Goal: Task Accomplishment & Management: Complete application form

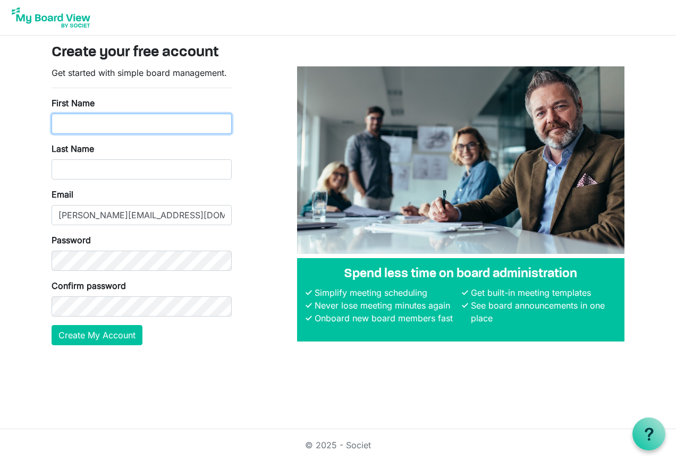
click at [125, 123] on input "First Name" at bounding box center [142, 124] width 180 height 20
type input "[PERSON_NAME]"
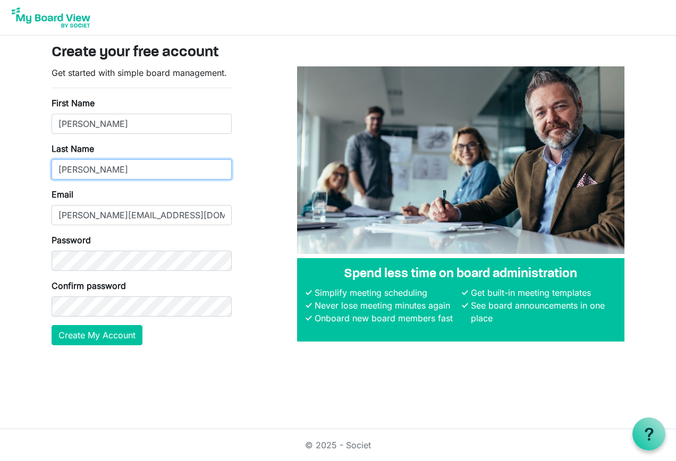
type input "[PERSON_NAME]"
click at [29, 210] on body "Create your free account Get started with simple board management. First Name […" at bounding box center [338, 181] width 676 height 362
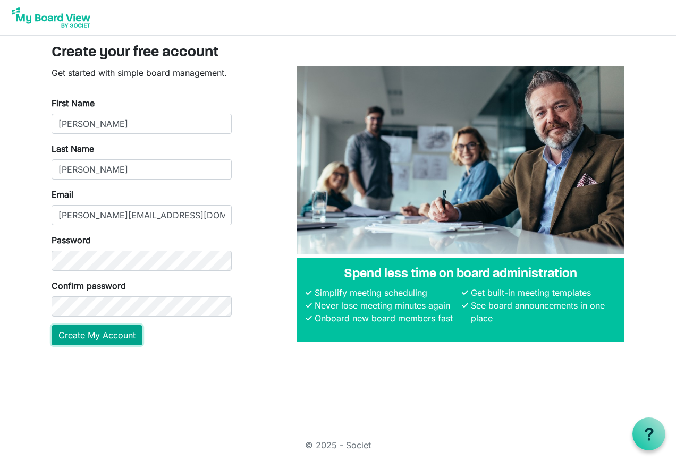
click at [112, 331] on button "Create My Account" at bounding box center [97, 335] width 91 height 20
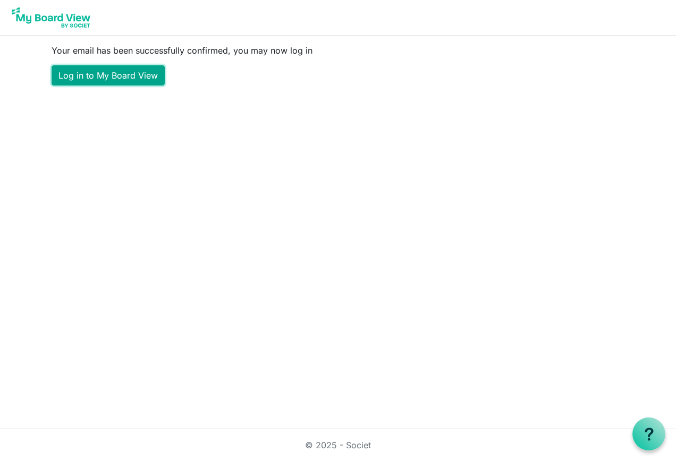
click at [97, 71] on link "Log in to My Board View" at bounding box center [108, 75] width 113 height 20
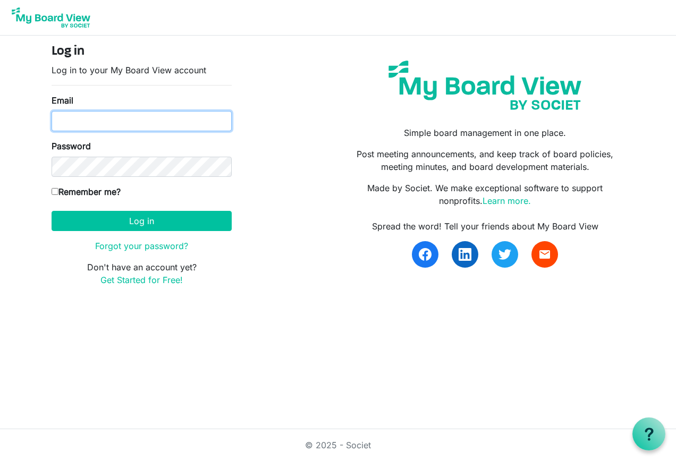
click at [216, 120] on input "Email" at bounding box center [142, 121] width 180 height 20
type input "[PERSON_NAME][EMAIL_ADDRESS][DOMAIN_NAME]"
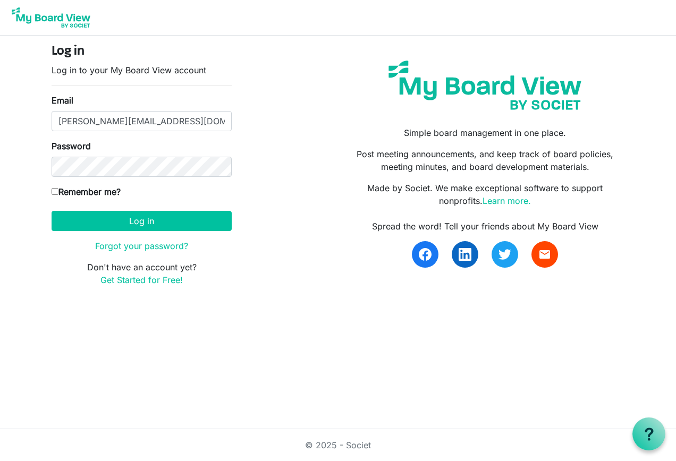
click at [55, 194] on input "Remember me?" at bounding box center [55, 191] width 7 height 7
checkbox input "true"
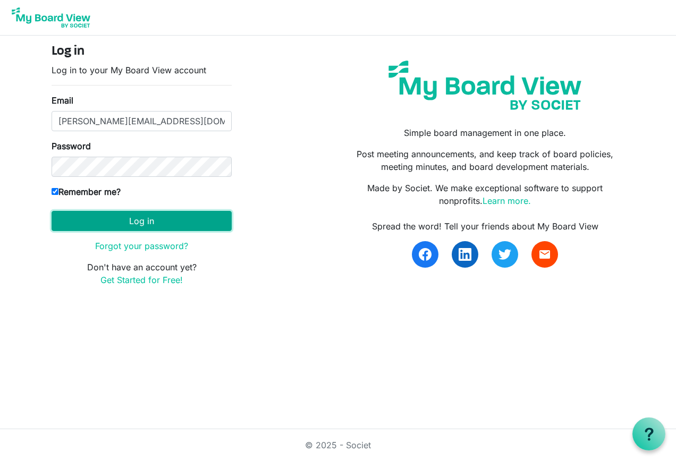
click at [139, 220] on button "Log in" at bounding box center [142, 221] width 180 height 20
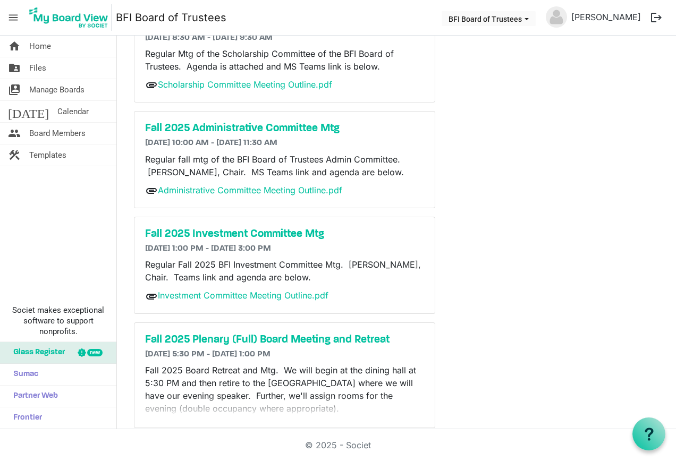
scroll to position [102, 0]
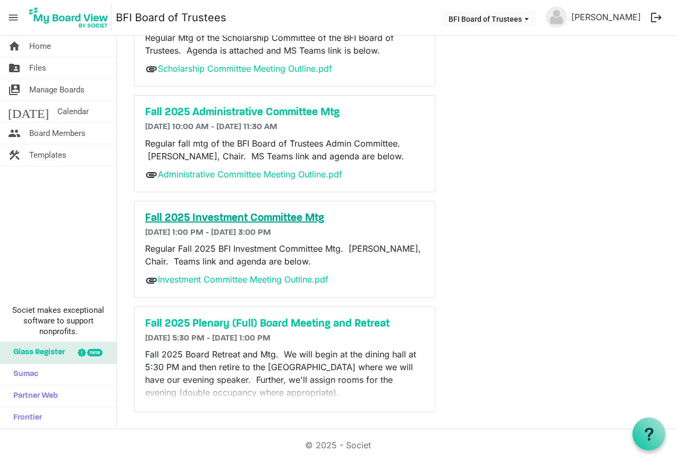
click at [269, 216] on h5 "Fall 2025 Investment Committee Mtg" at bounding box center [284, 218] width 279 height 13
click at [219, 280] on link "Investment Committee Meeting Outline.pdf" at bounding box center [243, 279] width 171 height 11
